Goal: Task Accomplishment & Management: Use online tool/utility

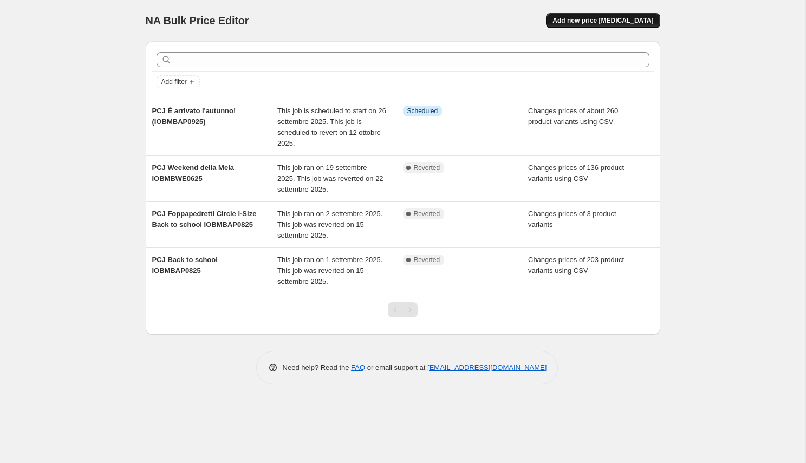
click at [619, 21] on span "Add new price [MEDICAL_DATA]" at bounding box center [602, 20] width 101 height 9
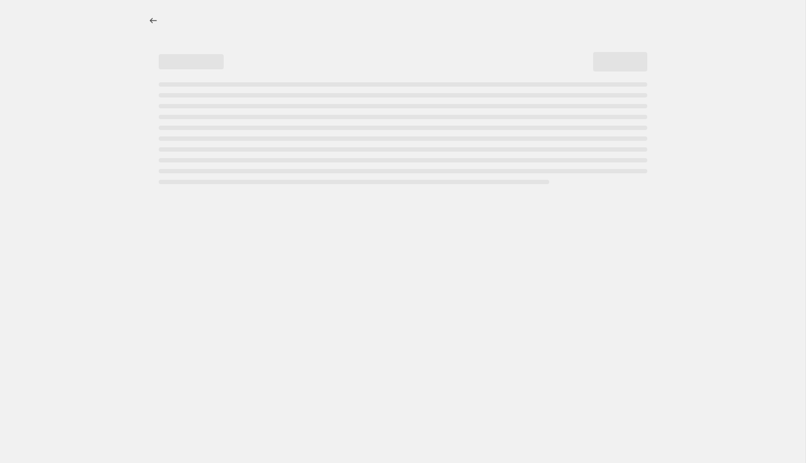
select select "percentage"
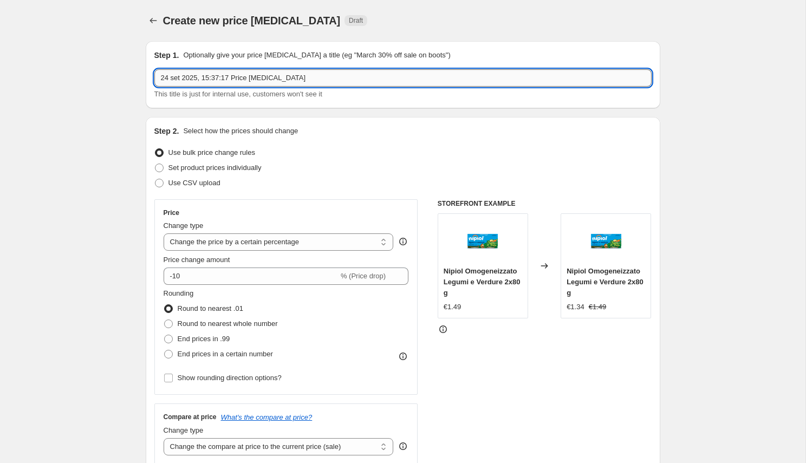
click at [283, 83] on input "24 set 2025, 15:37:17 Price [MEDICAL_DATA]" at bounding box center [402, 77] width 497 height 17
click at [273, 80] on input "PCJ [PERSON_NAME] FP360 ven-lun" at bounding box center [402, 77] width 497 height 17
click at [297, 80] on input "PCJ [PERSON_NAME] FP360 26 ven-lun" at bounding box center [402, 77] width 497 height 17
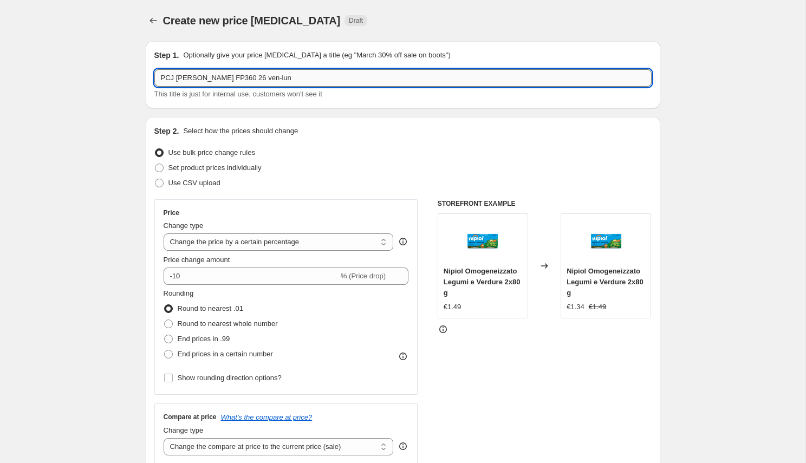
click at [281, 76] on input "PCJ [PERSON_NAME] FP360 26 ven-lun" at bounding box center [402, 77] width 497 height 17
click at [283, 77] on input "PCJ [PERSON_NAME] FP360 ven-lun" at bounding box center [402, 77] width 497 height 17
type input "PCJ [PERSON_NAME] FP360 ven 26 set - lun 29 set 25"
click at [659, 140] on div "Step 2. Select how the prices should change Use bulk price change rules Set pro…" at bounding box center [403, 307] width 514 height 380
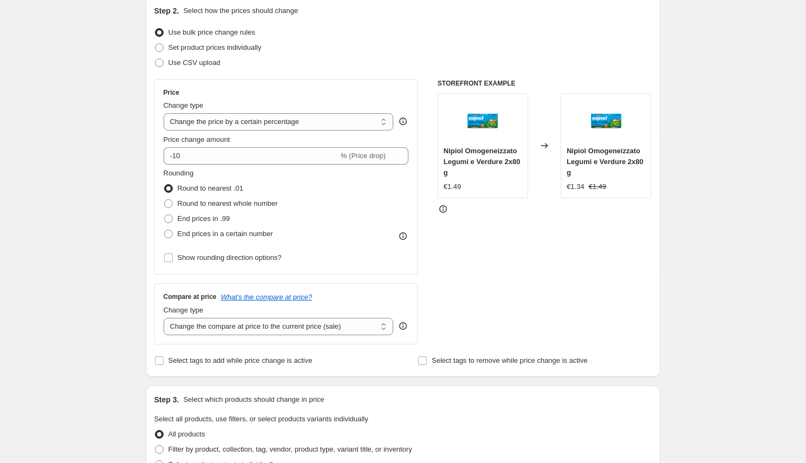
scroll to position [112, 0]
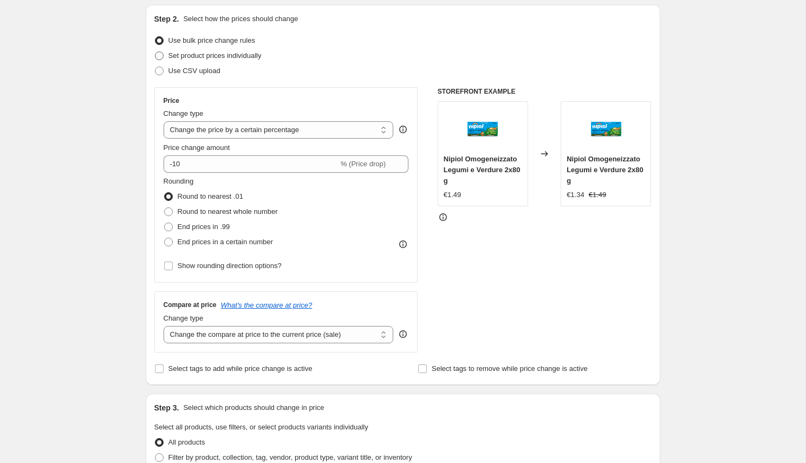
click at [239, 63] on label "Set product prices individually" at bounding box center [207, 55] width 107 height 15
click at [155, 52] on input "Set product prices individually" at bounding box center [155, 51] width 1 height 1
radio input "true"
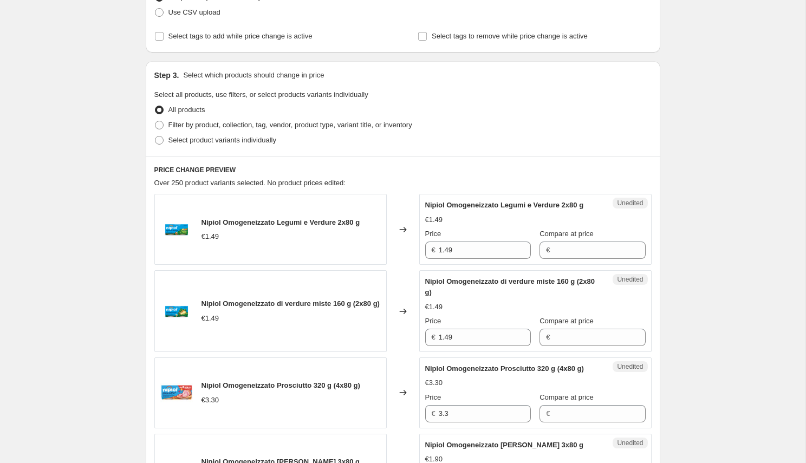
scroll to position [179, 0]
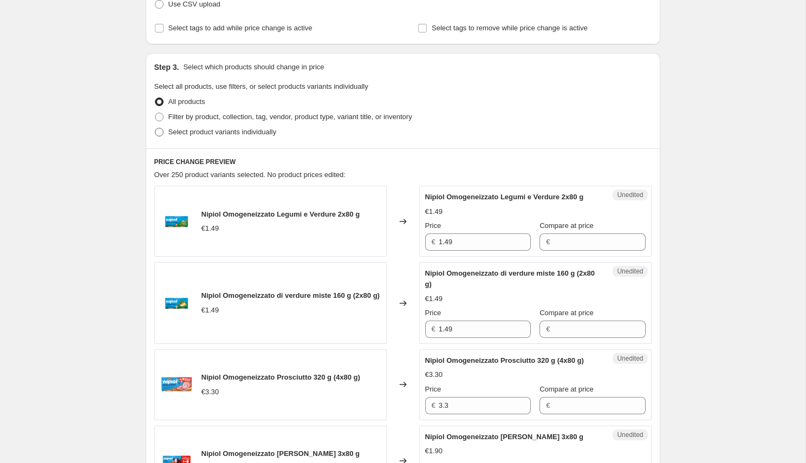
click at [240, 138] on label "Select product variants individually" at bounding box center [215, 132] width 122 height 15
click at [155, 128] on input "Select product variants individually" at bounding box center [155, 128] width 1 height 1
radio input "true"
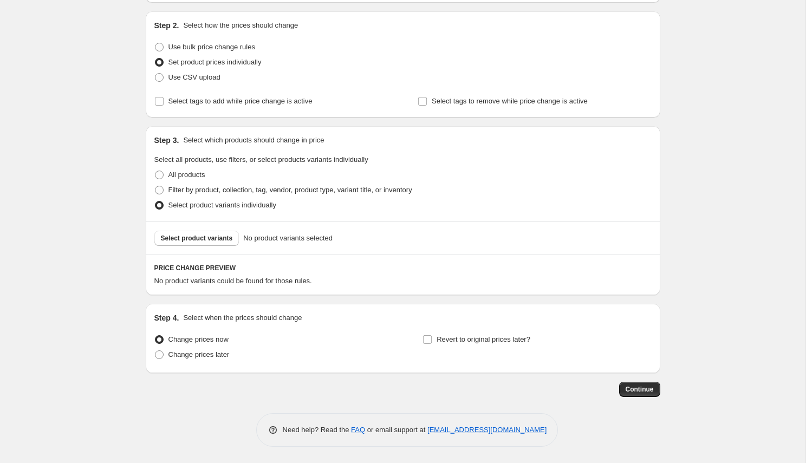
scroll to position [106, 0]
click at [222, 236] on span "Select product variants" at bounding box center [197, 238] width 72 height 9
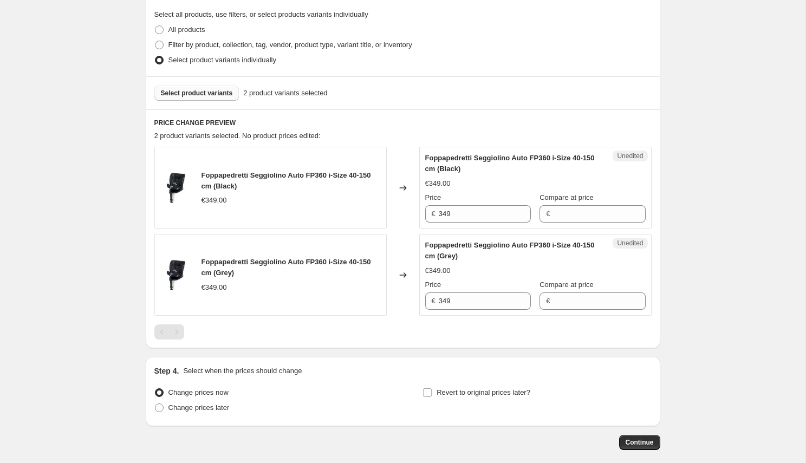
scroll to position [270, 0]
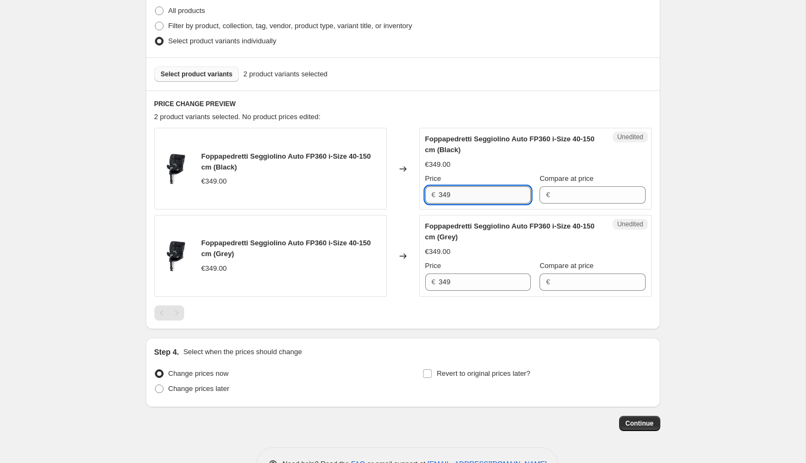
click at [494, 198] on input "349" at bounding box center [485, 194] width 92 height 17
type input "299"
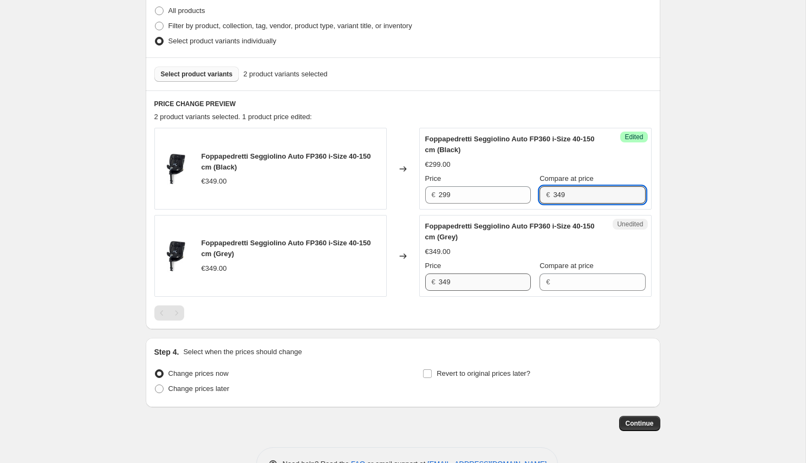
type input "349"
click at [468, 287] on input "349" at bounding box center [485, 281] width 92 height 17
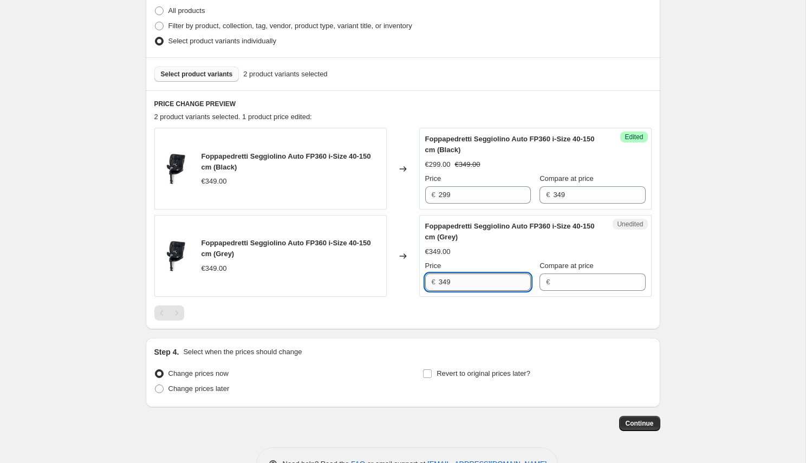
click at [468, 287] on input "349" at bounding box center [485, 281] width 92 height 17
type input "299"
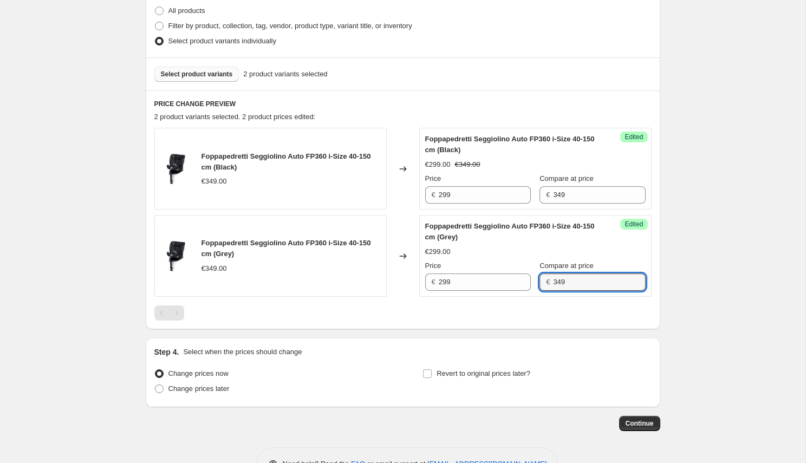
type input "349"
click at [506, 323] on div "PRICE CHANGE PREVIEW 2 product variants selected. 2 product prices edited: Fopp…" at bounding box center [403, 209] width 514 height 239
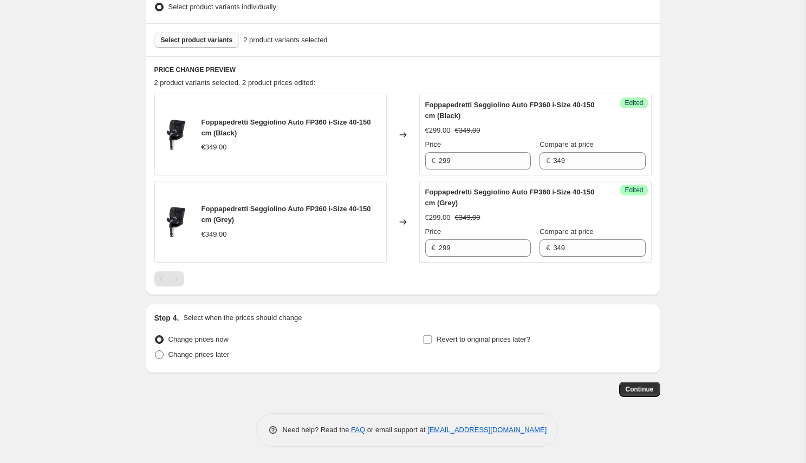
click at [209, 348] on label "Change prices later" at bounding box center [191, 354] width 75 height 15
click at [155, 350] on input "Change prices later" at bounding box center [155, 350] width 1 height 1
radio input "true"
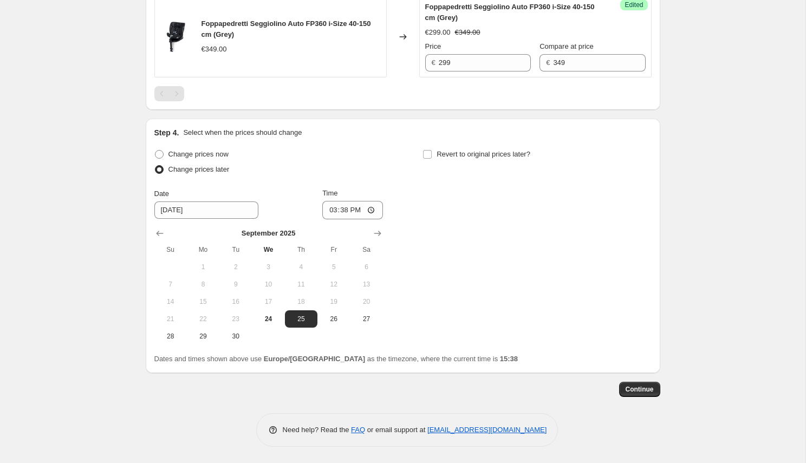
scroll to position [490, 0]
click at [330, 321] on span "26" at bounding box center [334, 319] width 24 height 9
type input "[DATE]"
click at [361, 206] on input "15:38" at bounding box center [352, 210] width 61 height 18
type input "00:00"
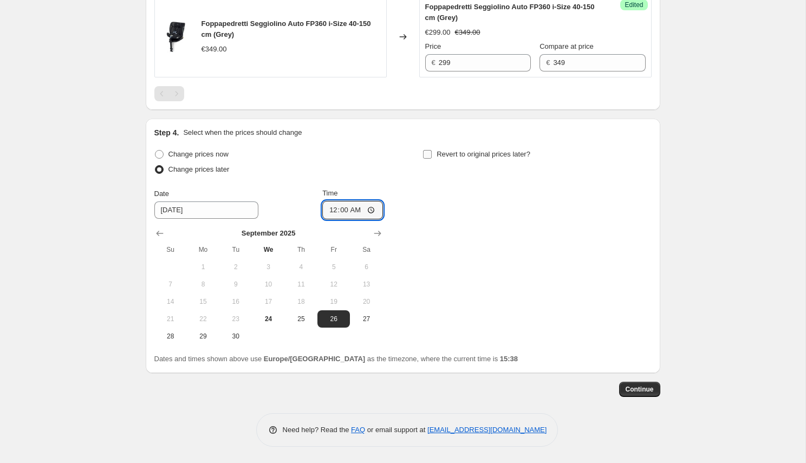
click at [461, 154] on span "Revert to original prices later?" at bounding box center [484, 154] width 94 height 8
click at [432, 154] on input "Revert to original prices later?" at bounding box center [427, 154] width 9 height 9
checkbox input "true"
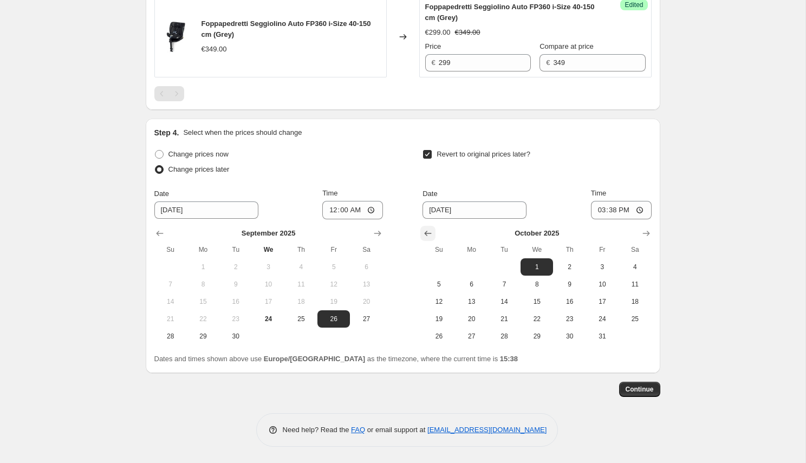
click at [433, 236] on icon "Show previous month, September 2025" at bounding box center [427, 233] width 11 height 11
click at [467, 338] on span "29" at bounding box center [472, 336] width 24 height 9
type input "[DATE]"
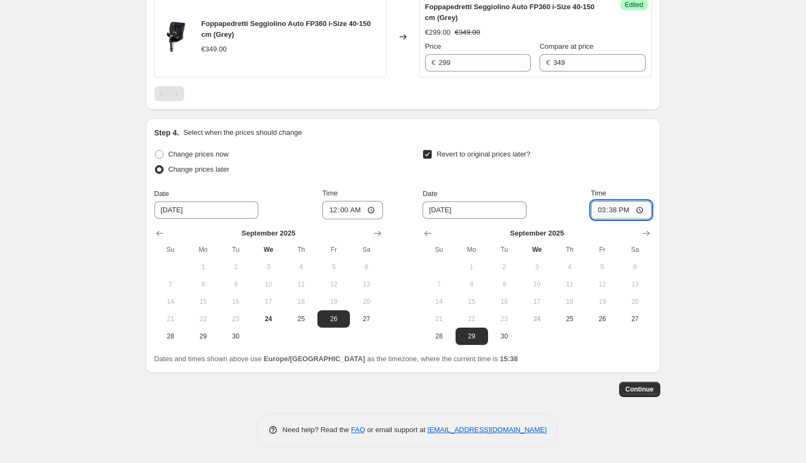
click at [624, 211] on input "15:38" at bounding box center [621, 210] width 61 height 18
type input "23:59"
click at [641, 396] on button "Continue" at bounding box center [639, 389] width 41 height 15
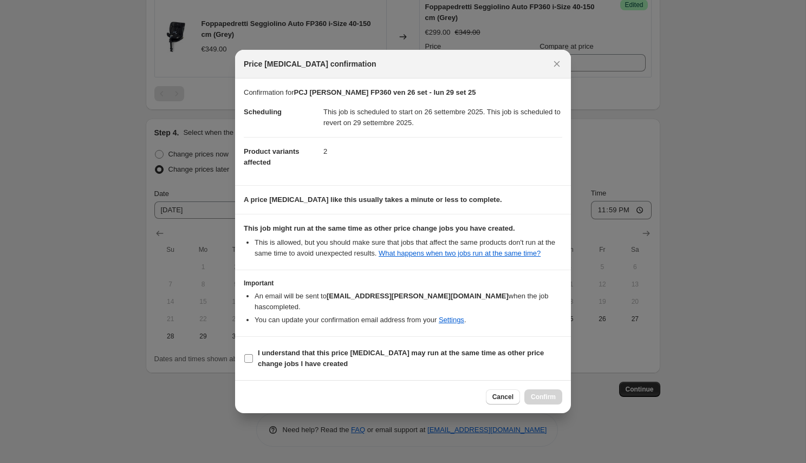
click at [369, 364] on span "I understand that this price [MEDICAL_DATA] may run at the same time as other p…" at bounding box center [410, 359] width 304 height 22
click at [253, 363] on input "I understand that this price [MEDICAL_DATA] may run at the same time as other p…" at bounding box center [248, 358] width 9 height 9
checkbox input "true"
click at [531, 395] on span "Confirm" at bounding box center [543, 397] width 25 height 9
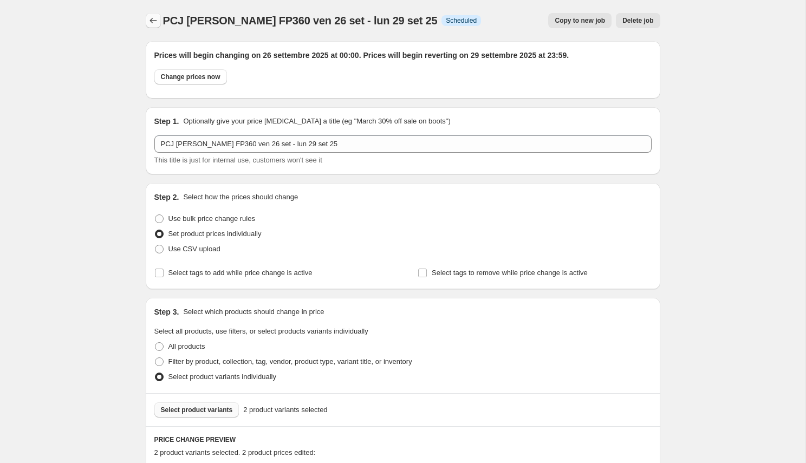
click at [154, 17] on icon "Price change jobs" at bounding box center [153, 20] width 11 height 11
